Goal: Task Accomplishment & Management: Manage account settings

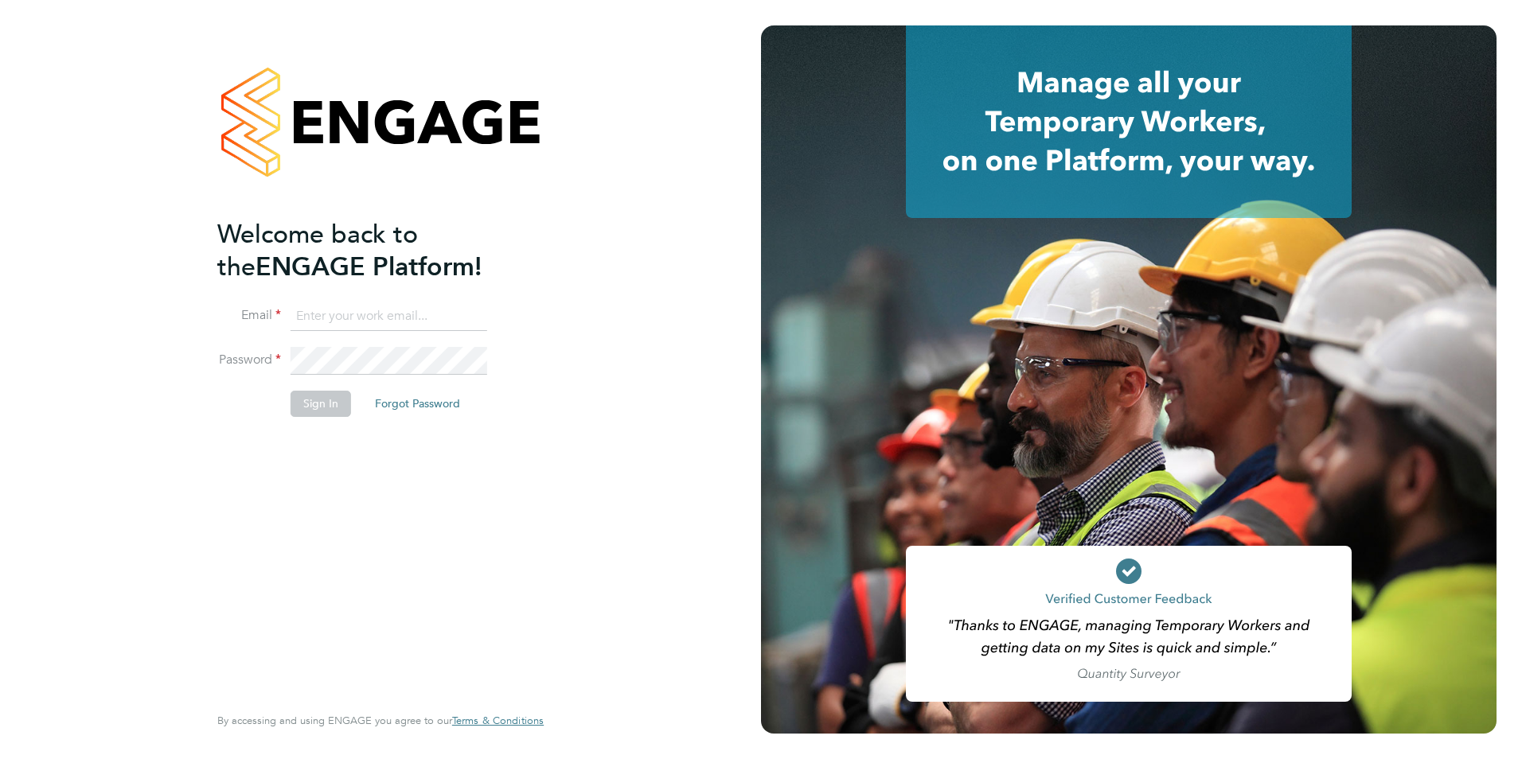
type input "[PERSON_NAME][EMAIL_ADDRESS][PERSON_NAME][DOMAIN_NAME]"
click at [315, 399] on button "Sign In" at bounding box center [321, 403] width 60 height 25
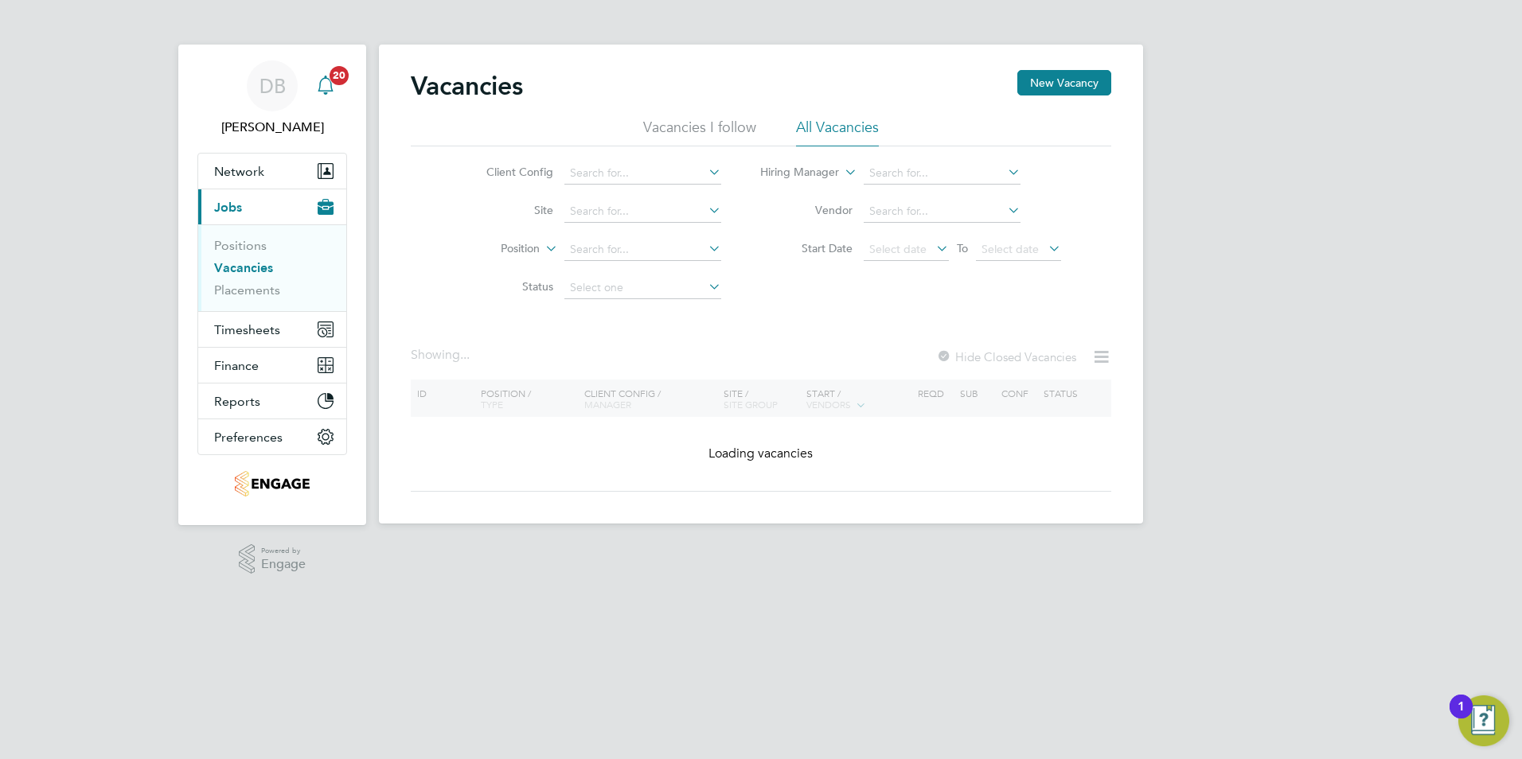
click at [336, 96] on div "Main navigation" at bounding box center [326, 86] width 32 height 32
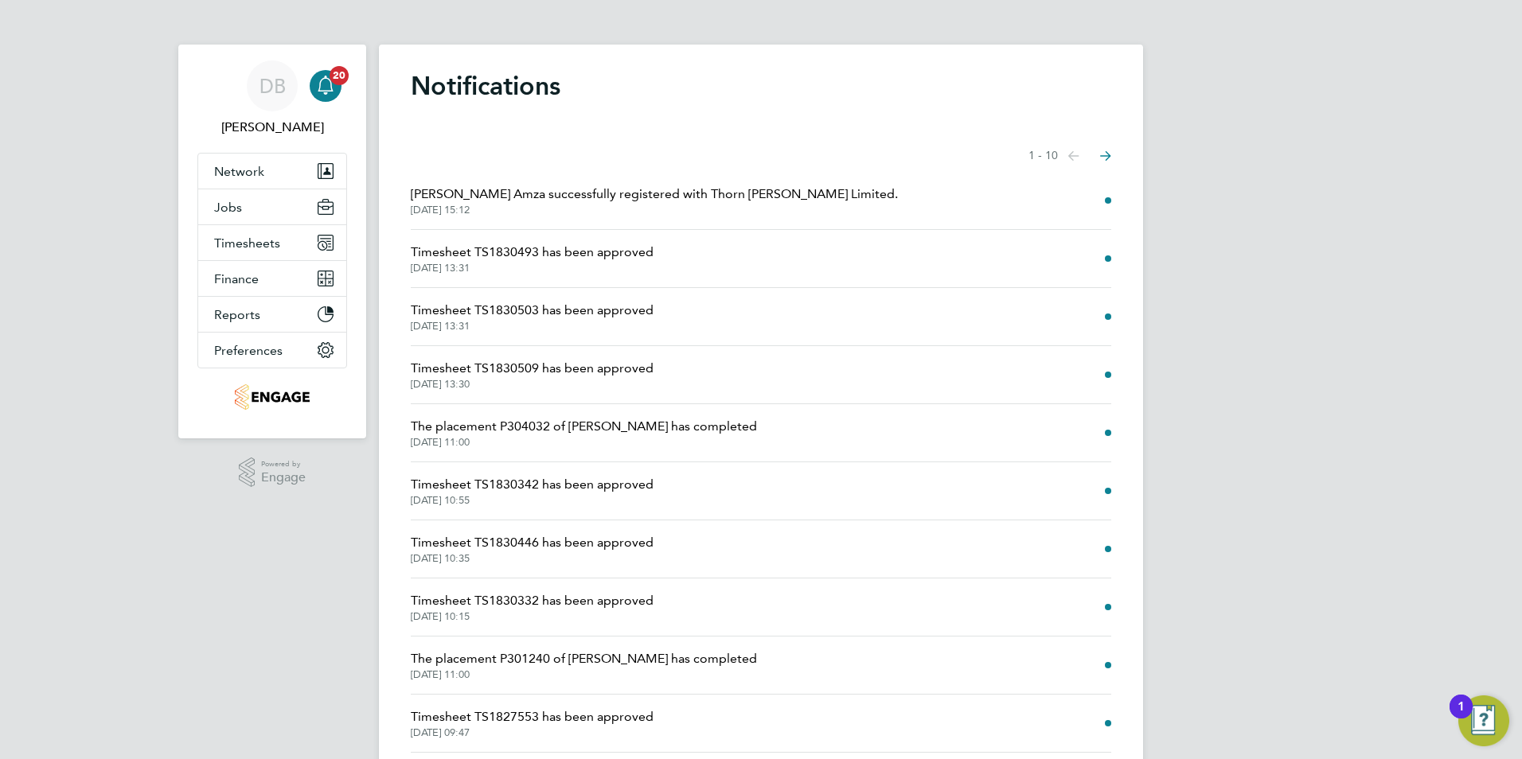
click at [527, 263] on span "29 Sep 2025, 13:31" at bounding box center [532, 268] width 243 height 13
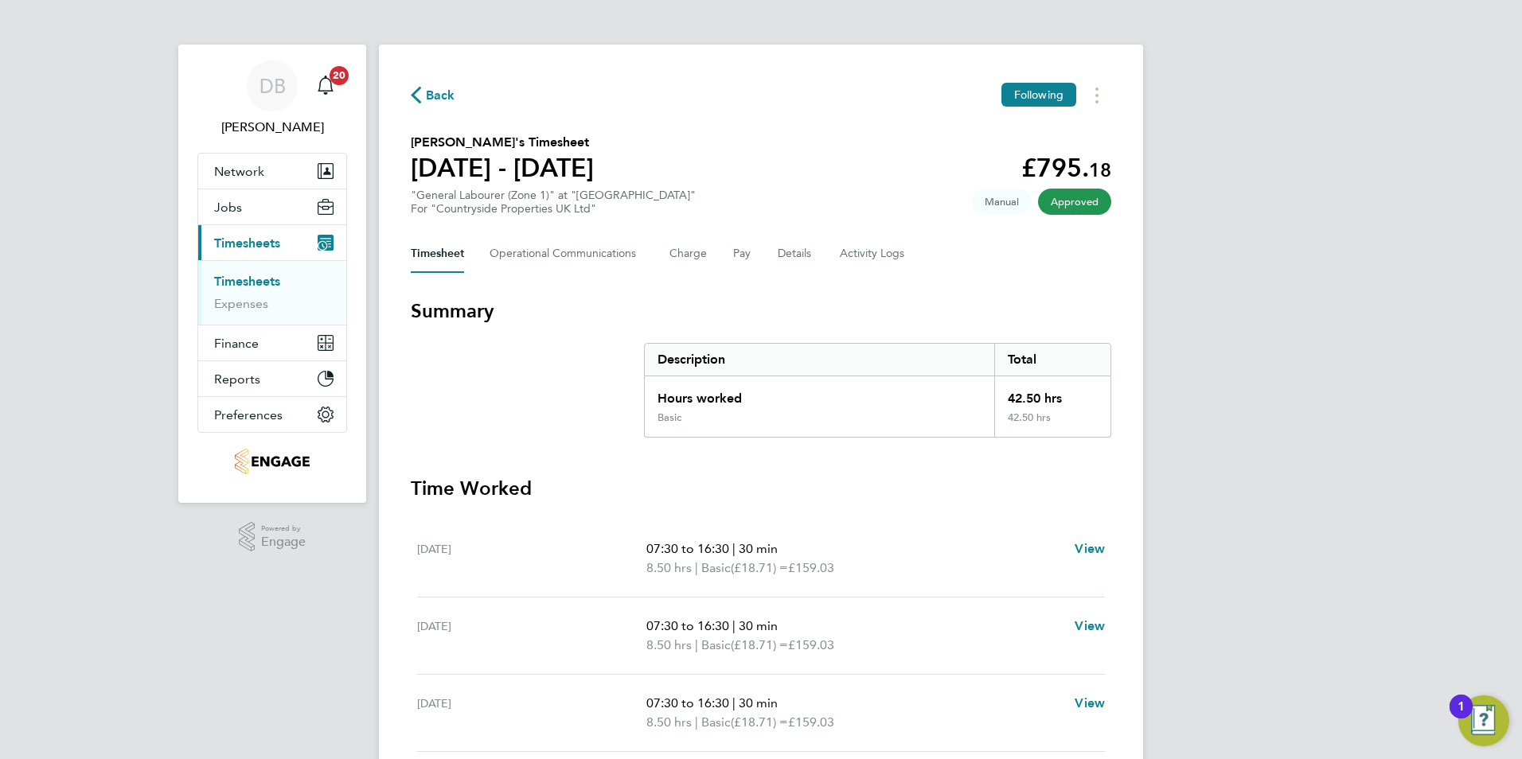
click at [248, 279] on link "Timesheets" at bounding box center [247, 281] width 66 height 15
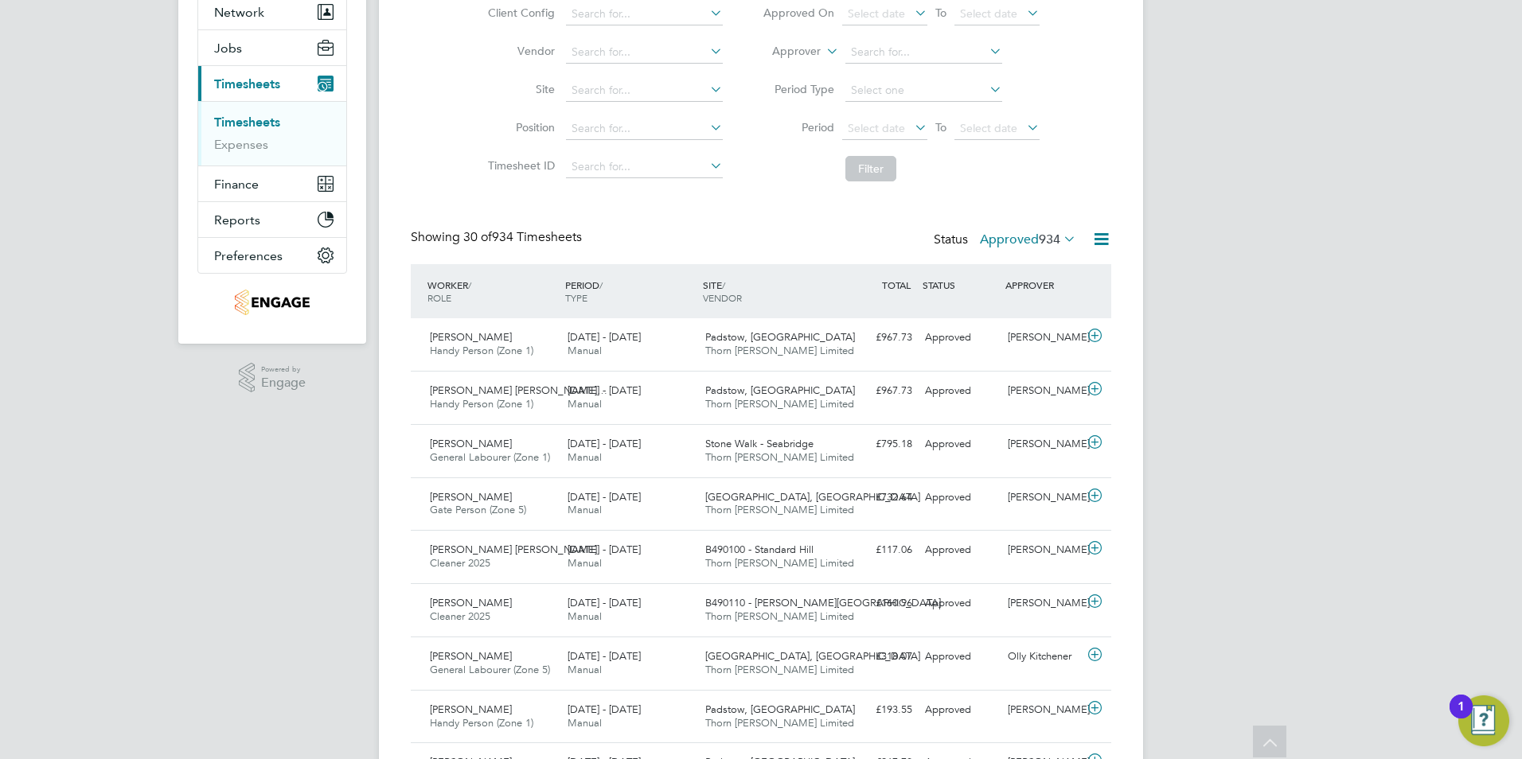
click at [1043, 240] on span "934" at bounding box center [1049, 240] width 21 height 16
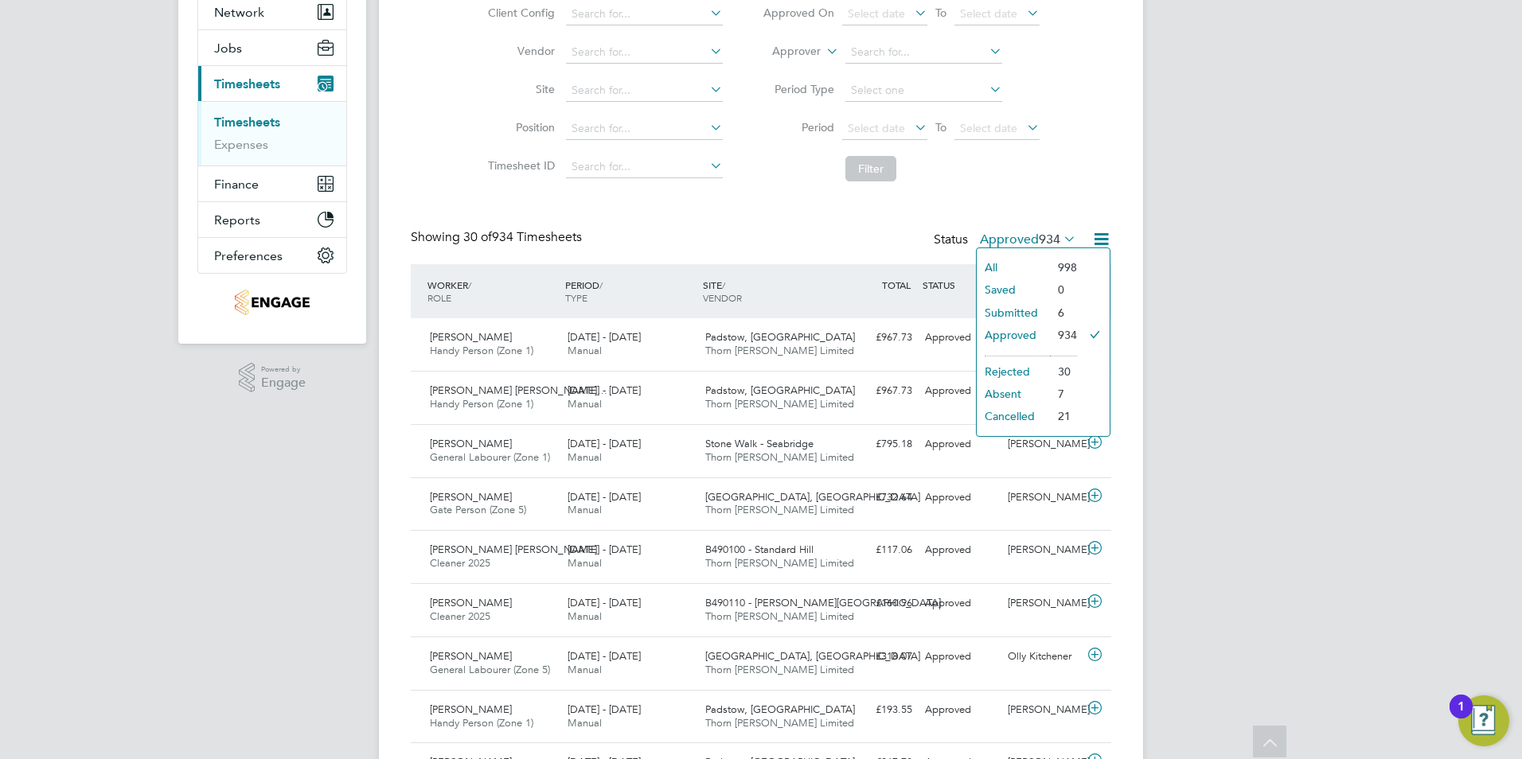
click at [998, 312] on li "Submitted" at bounding box center [1013, 313] width 73 height 22
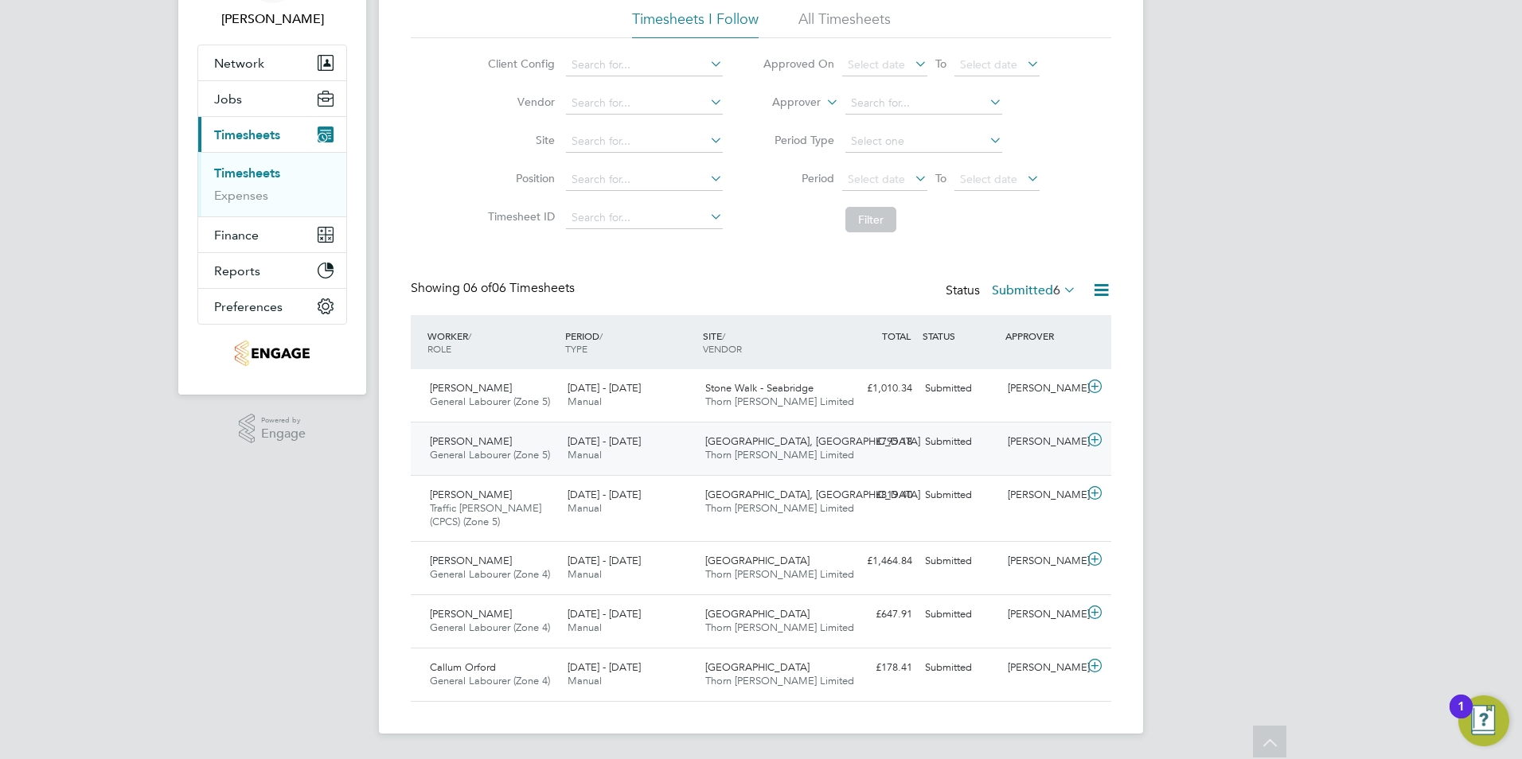
click at [1025, 443] on div "Calum Madden" at bounding box center [1042, 442] width 83 height 26
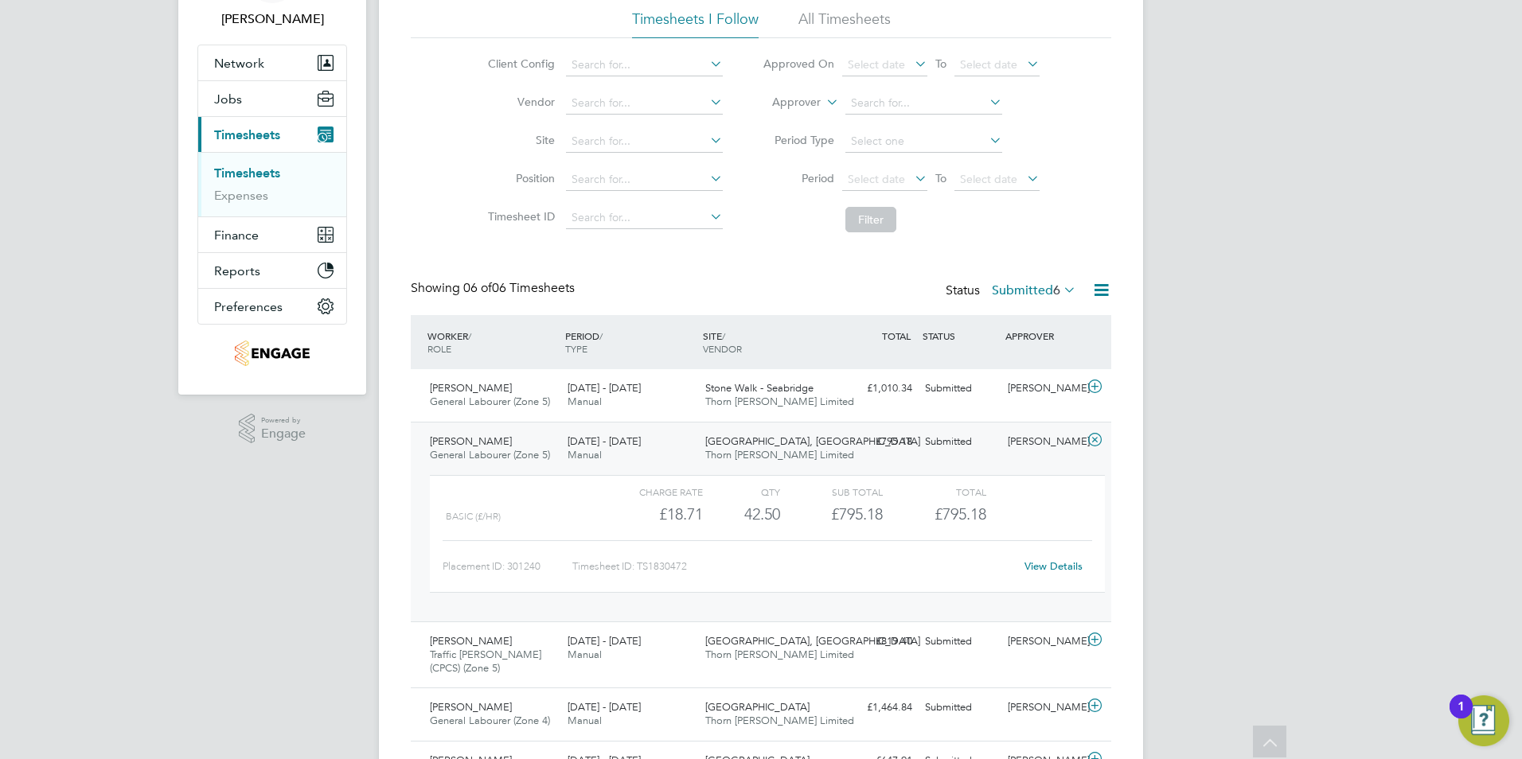
drag, startPoint x: 980, startPoint y: 438, endPoint x: 1000, endPoint y: 440, distance: 20.8
click at [1000, 440] on div "Liam Millington General Labourer (Zone 5) 22 - 28 Sep 2025 22 - 28 Sep 2025 Man…" at bounding box center [761, 522] width 700 height 200
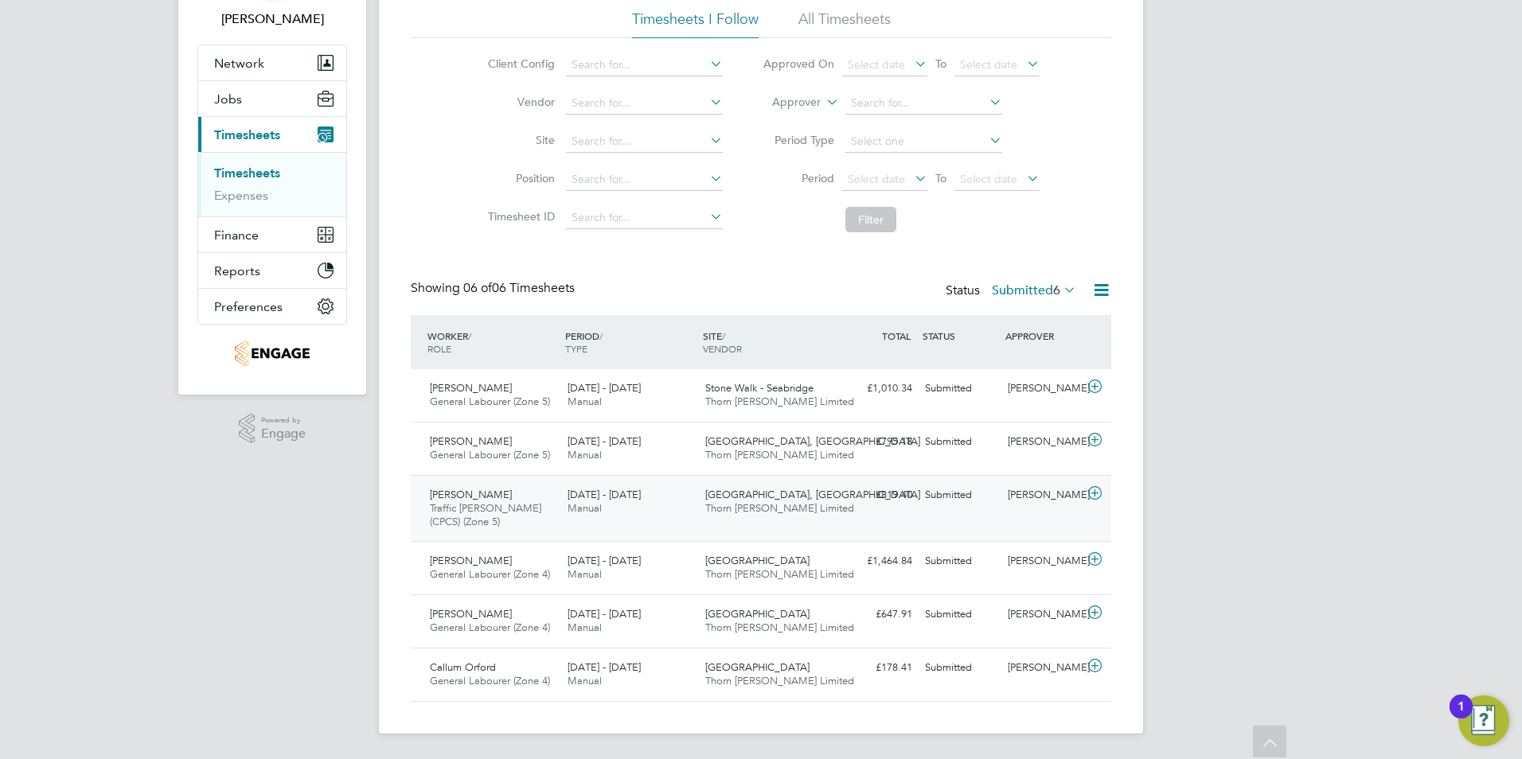
click at [1017, 499] on div "Calum Madden" at bounding box center [1042, 495] width 83 height 26
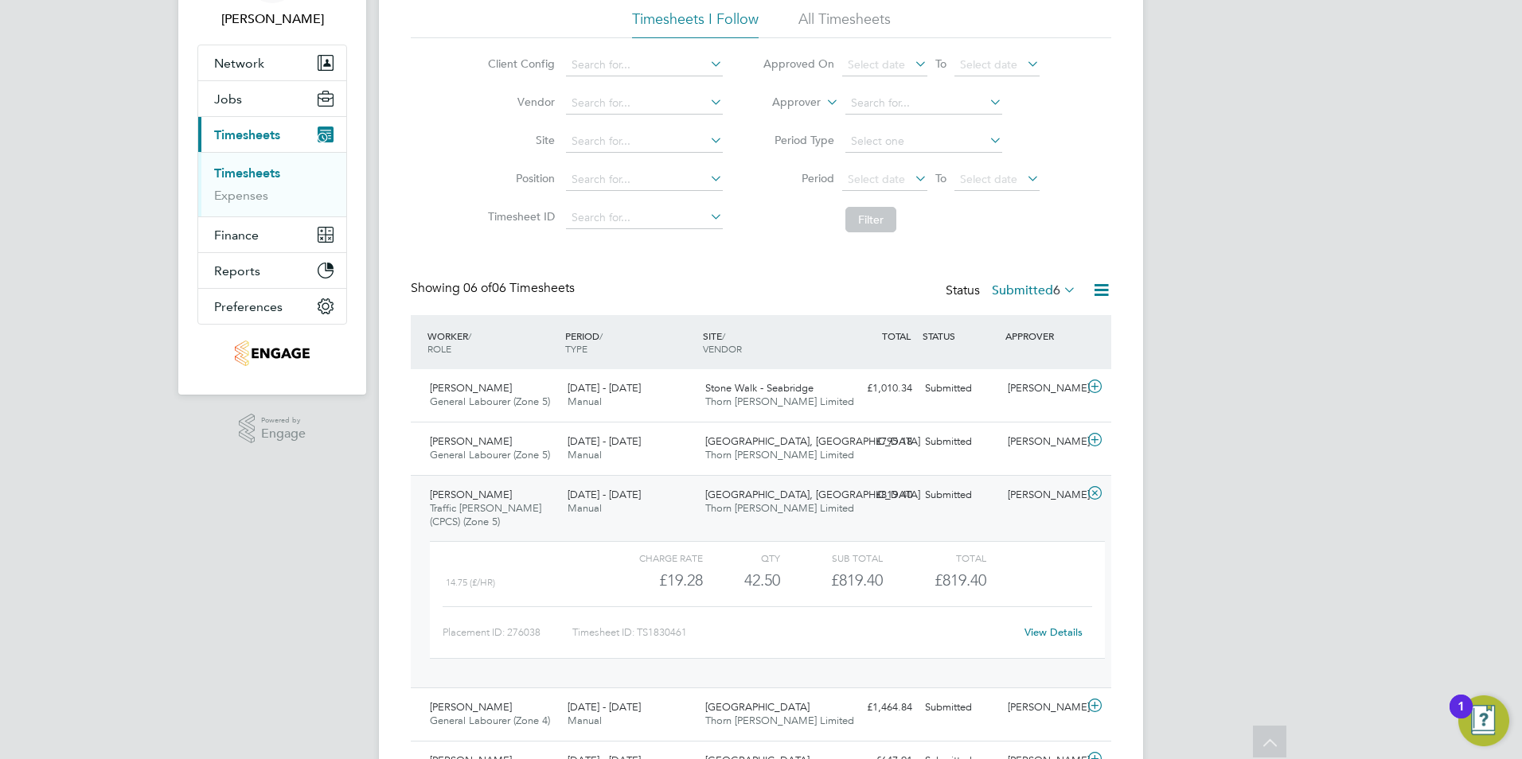
click at [457, 496] on span "Lewis Croll" at bounding box center [471, 495] width 82 height 14
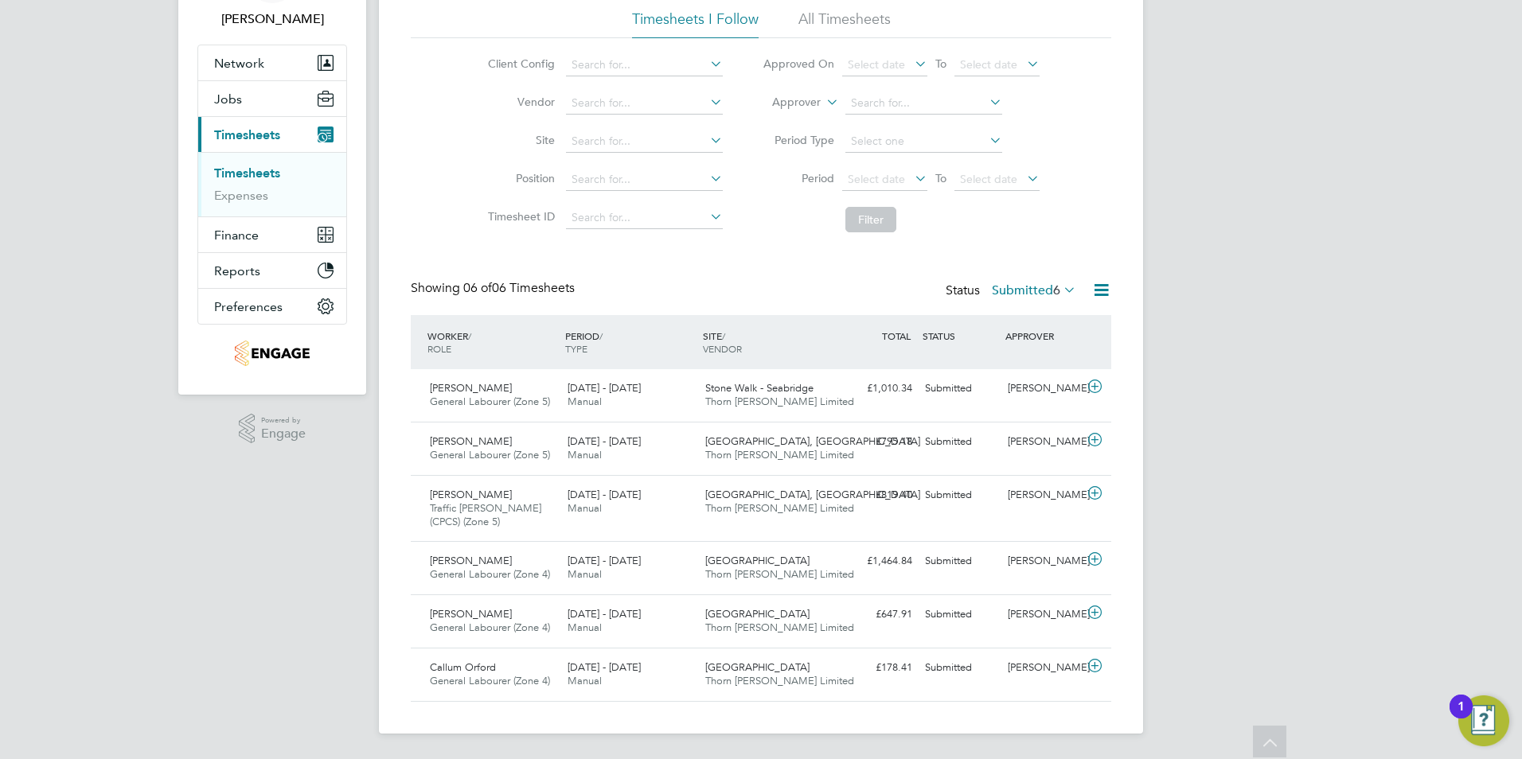
click at [1104, 290] on icon at bounding box center [1101, 290] width 20 height 20
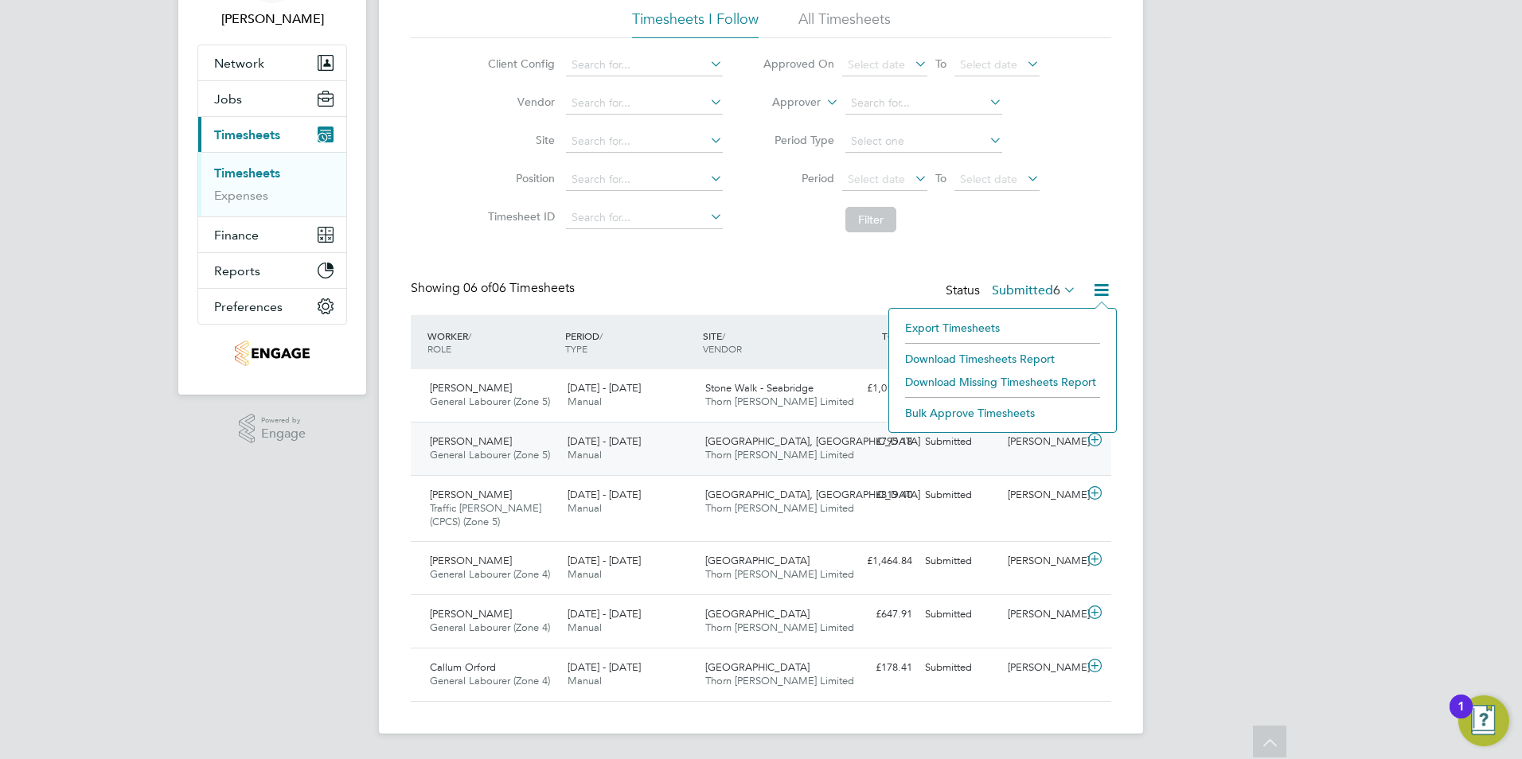
click at [511, 449] on div "Liam Millington General Labourer (Zone 5) 22 - 28 Sep 2025" at bounding box center [492, 449] width 138 height 40
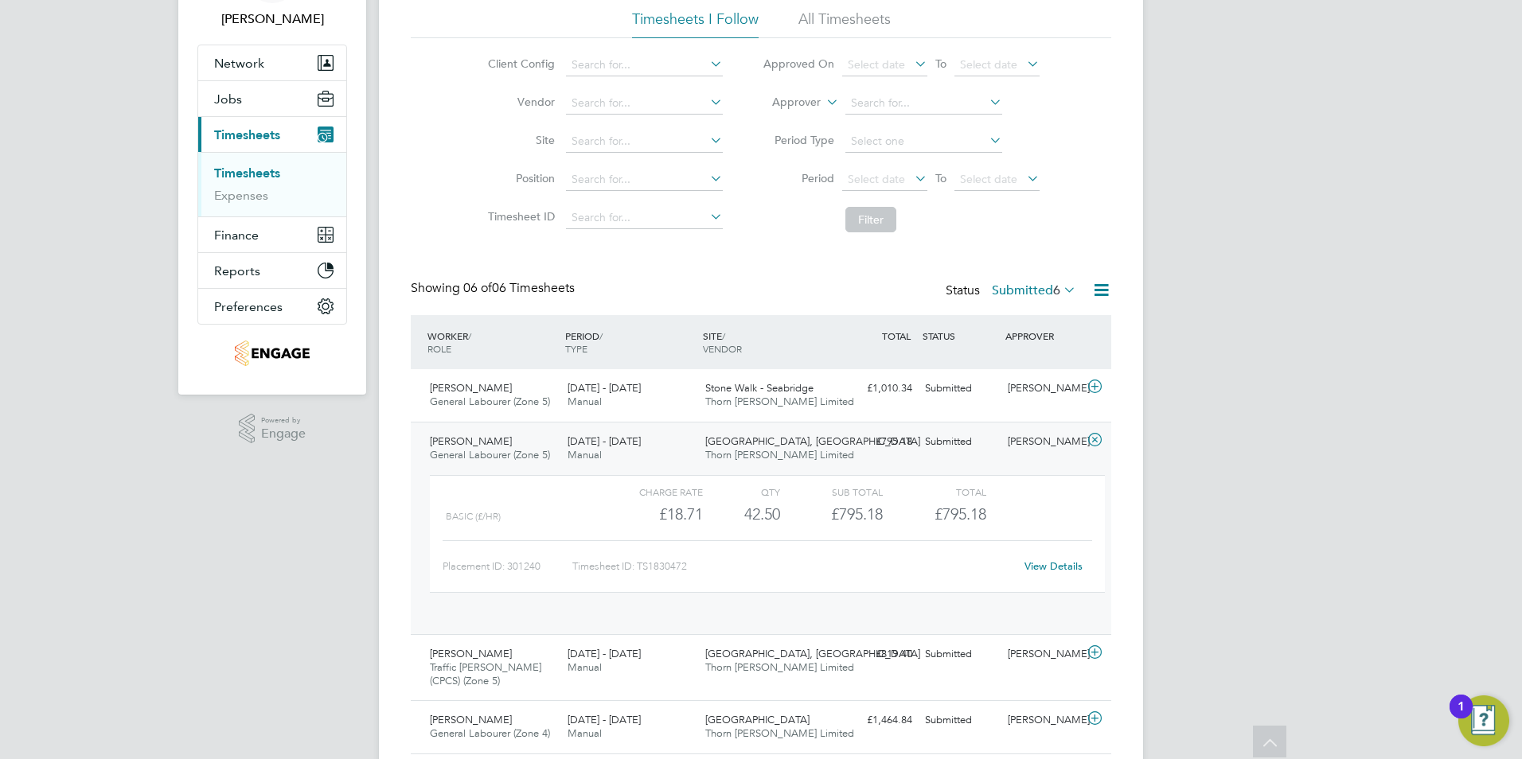
scroll to position [27, 155]
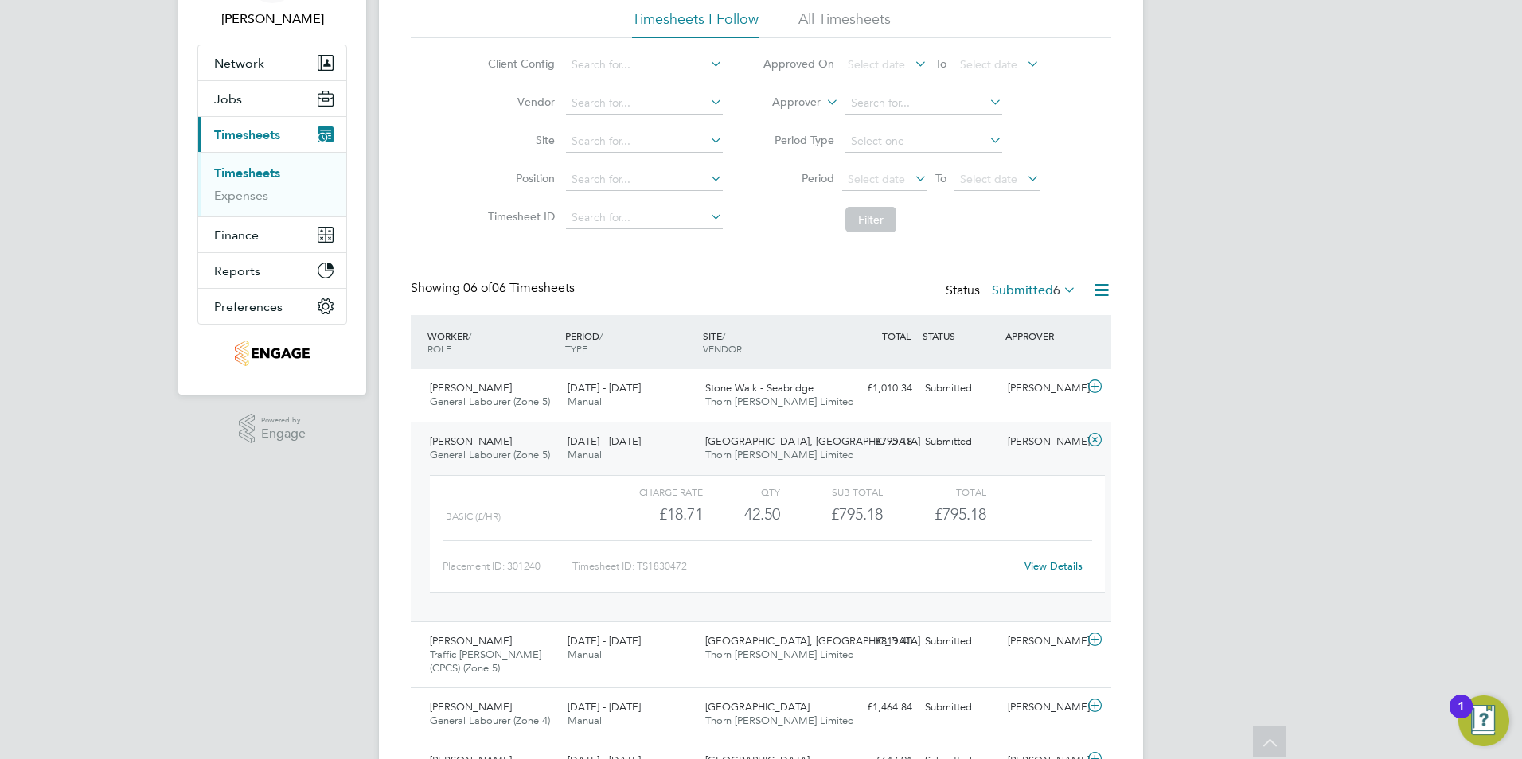
drag, startPoint x: 521, startPoint y: 512, endPoint x: 543, endPoint y: 509, distance: 22.4
click at [521, 512] on div "Basic (£/HR)" at bounding box center [523, 517] width 154 height 26
click at [1036, 563] on link "View Details" at bounding box center [1053, 567] width 58 height 14
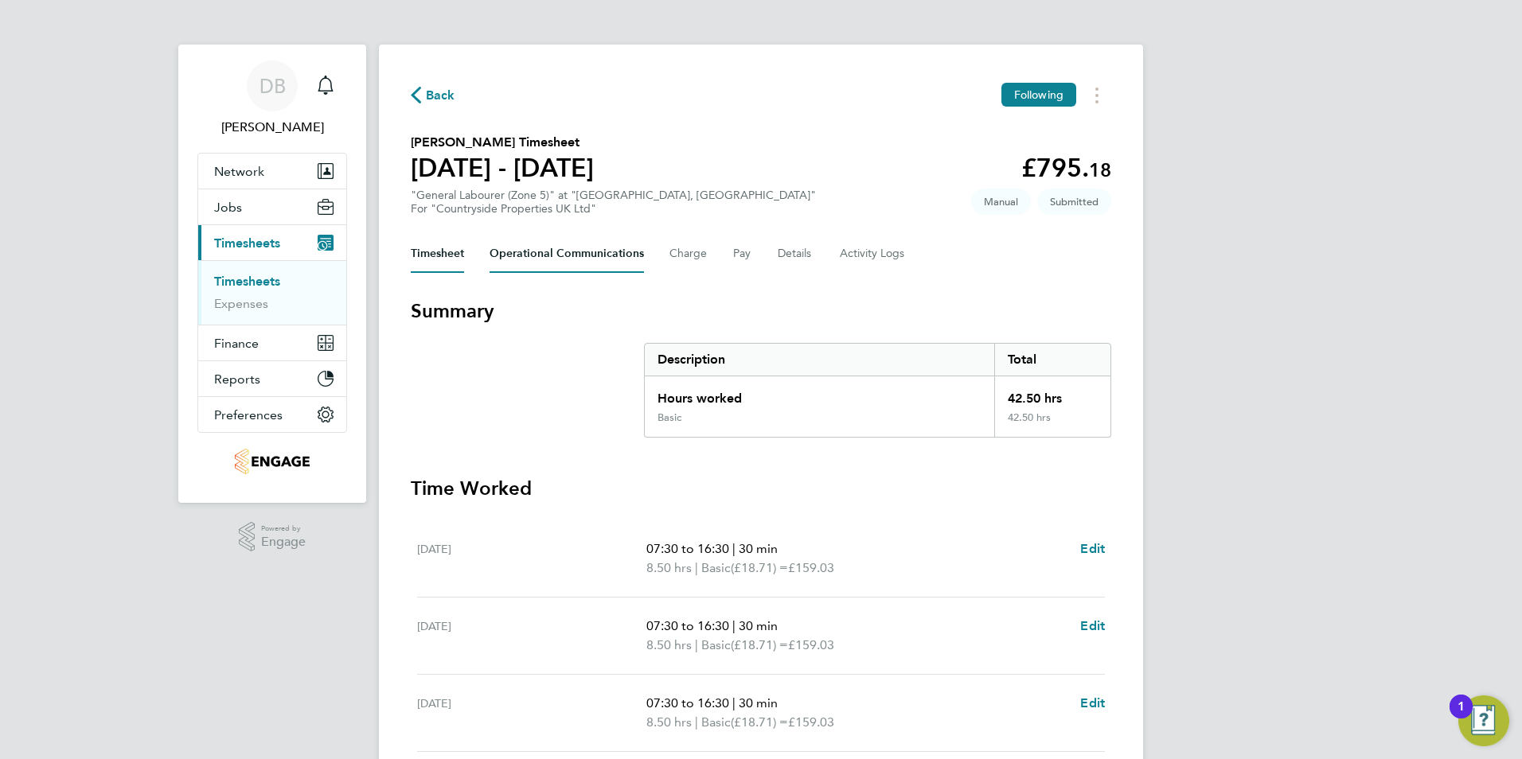
click at [602, 255] on Communications-tab "Operational Communications" at bounding box center [566, 254] width 154 height 38
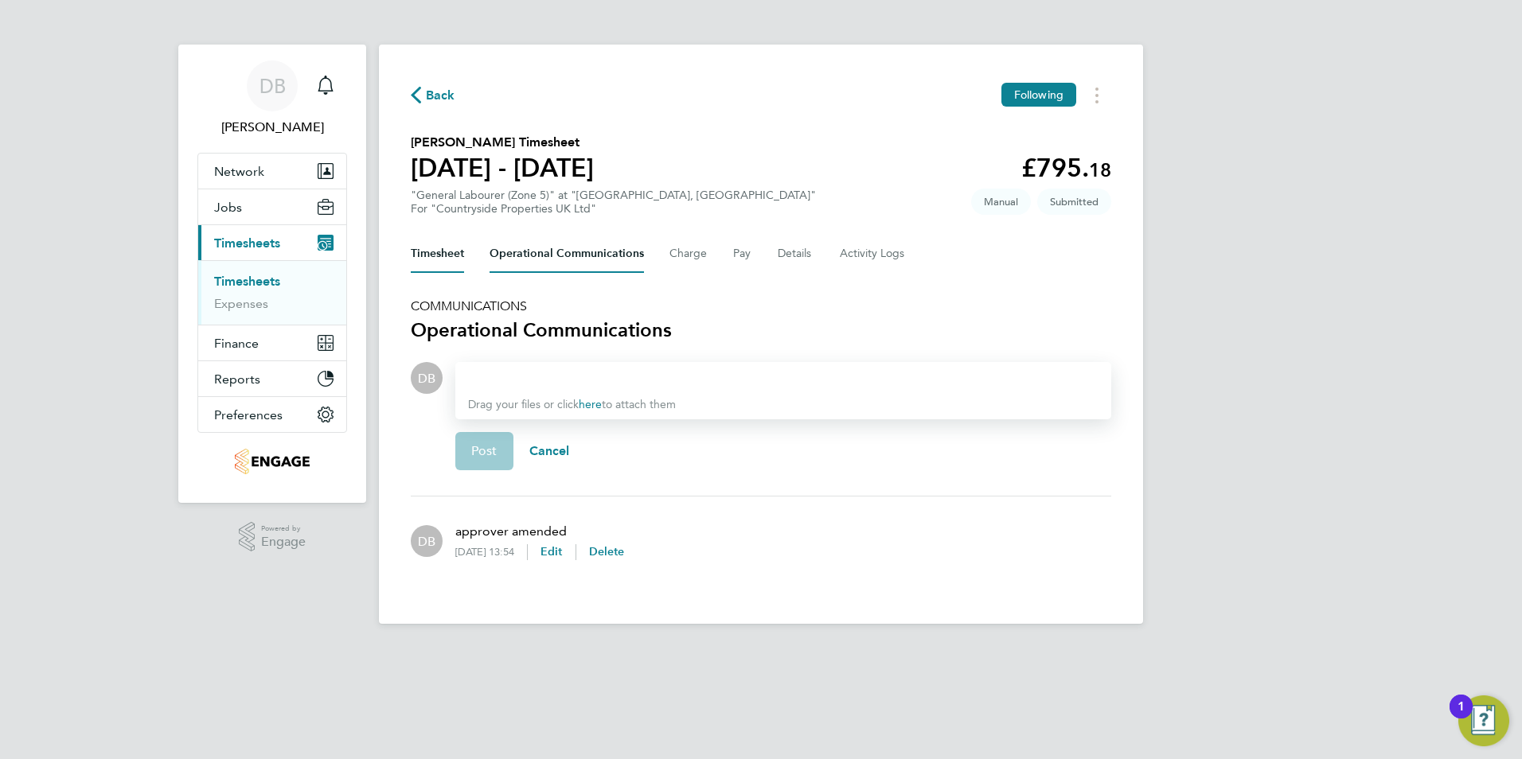
click at [441, 248] on button "Timesheet" at bounding box center [437, 254] width 53 height 38
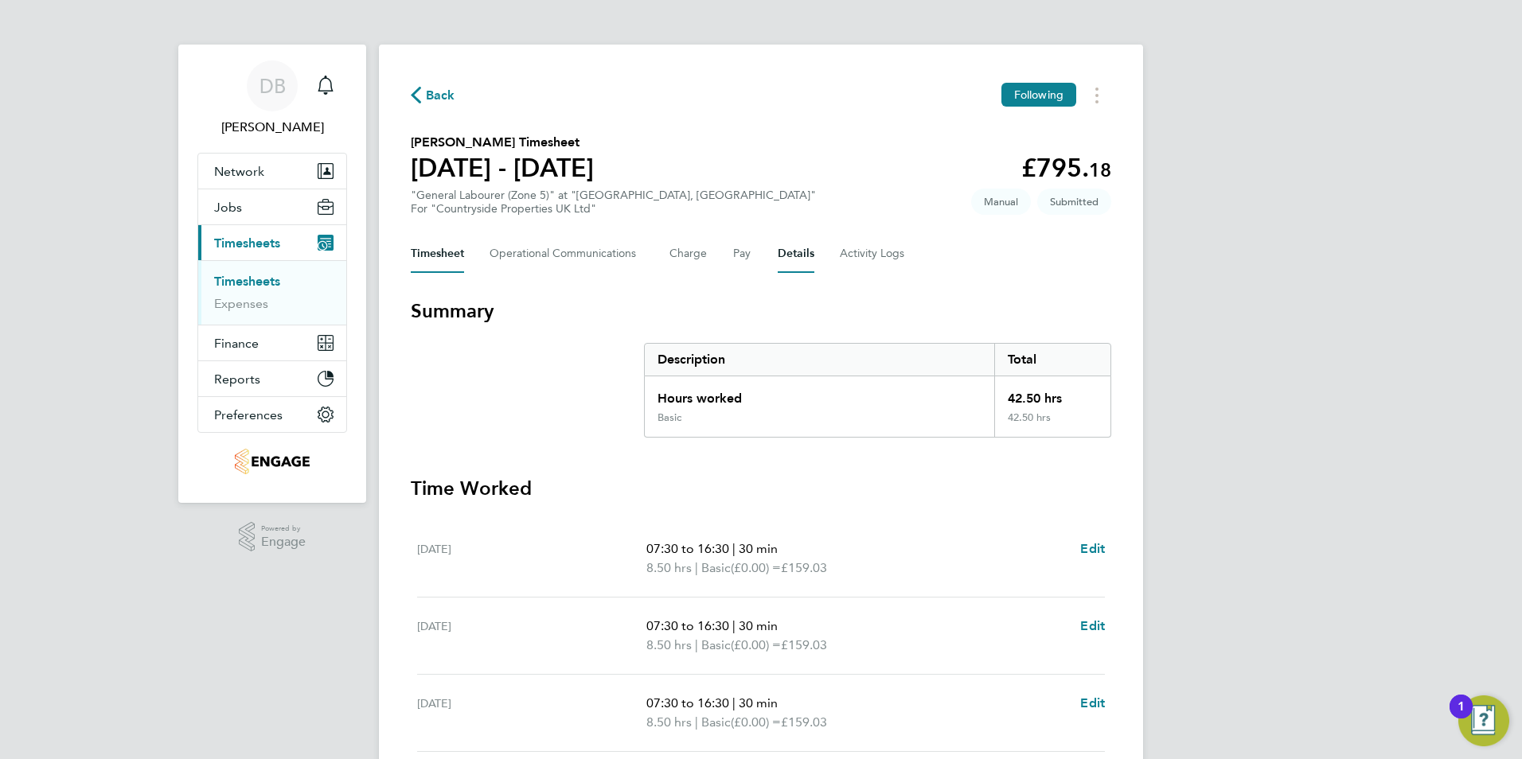
click at [778, 255] on button "Details" at bounding box center [796, 254] width 37 height 38
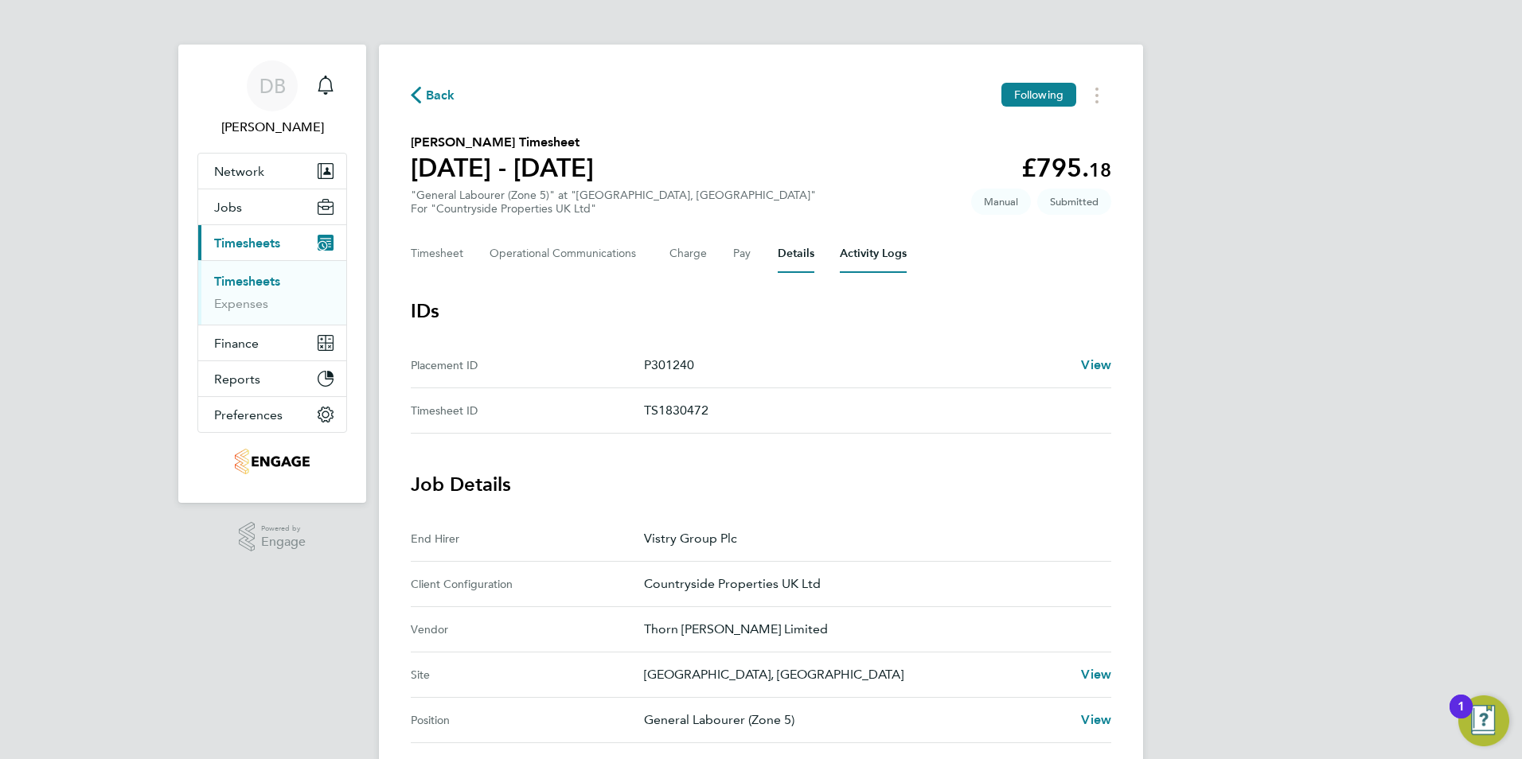
click at [868, 258] on Logs-tab "Activity Logs" at bounding box center [873, 254] width 67 height 38
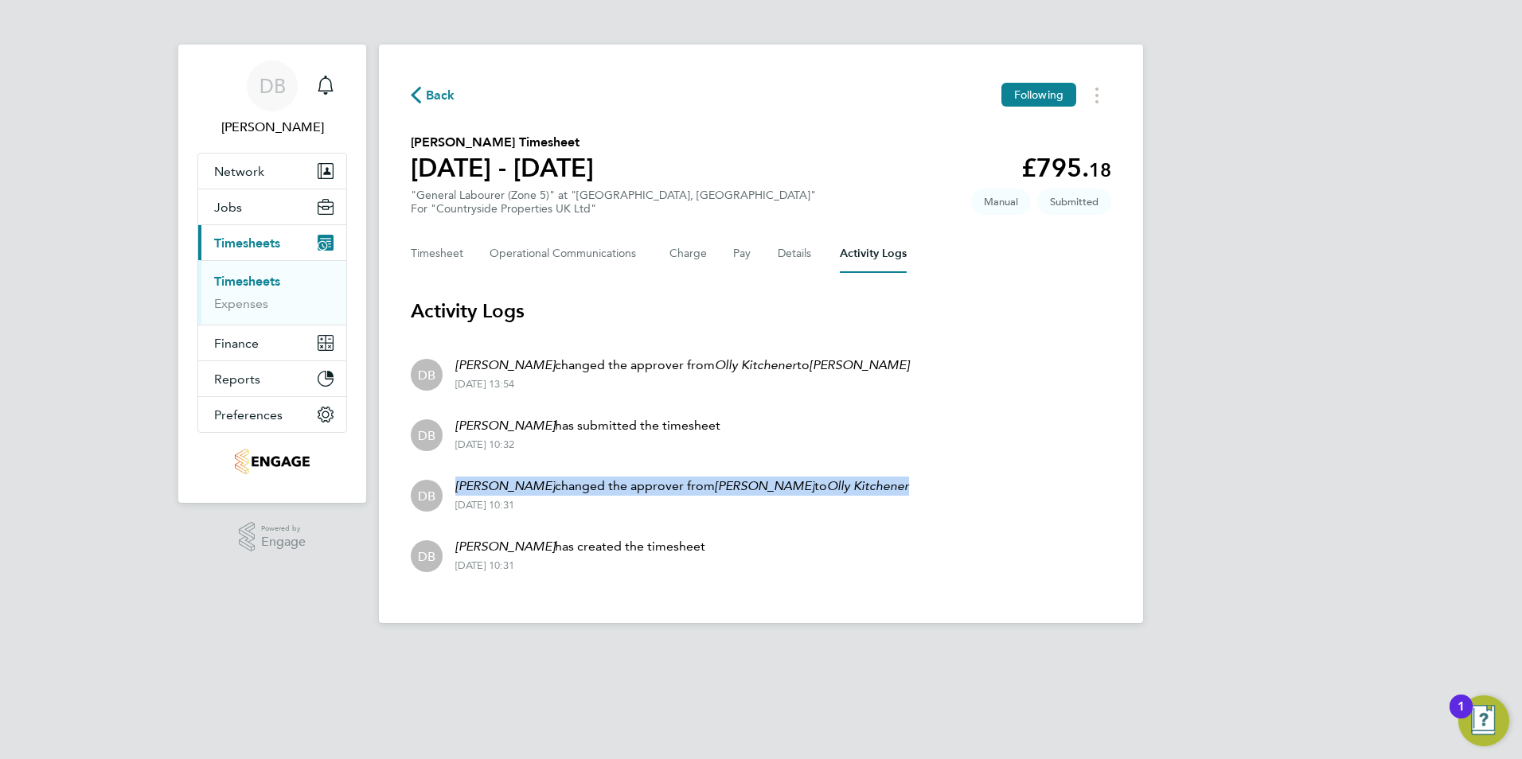
drag, startPoint x: 459, startPoint y: 489, endPoint x: 930, endPoint y: 490, distance: 471.2
click at [930, 490] on li "DB Daniel Bassett changed the approver from Calum Madden to Olly Kitchener 29 S…" at bounding box center [761, 494] width 700 height 60
drag, startPoint x: 930, startPoint y: 490, endPoint x: 881, endPoint y: 487, distance: 49.5
click at [885, 489] on em "Olly Kitchener" at bounding box center [868, 485] width 82 height 15
click at [872, 390] on div "29 Sep 2025 - 13:54" at bounding box center [682, 384] width 454 height 13
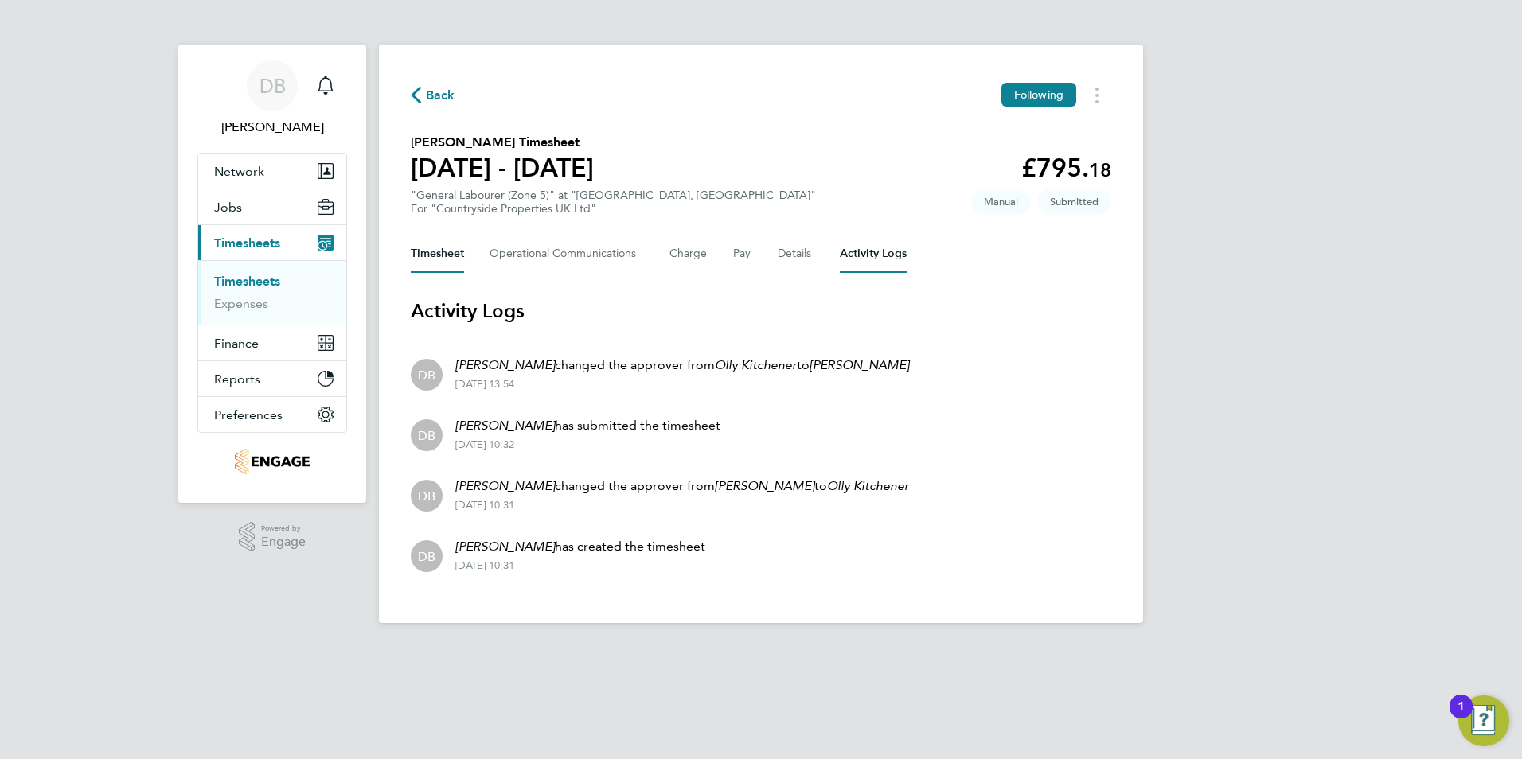
click at [437, 251] on button "Timesheet" at bounding box center [437, 254] width 53 height 38
